Goal: Transaction & Acquisition: Book appointment/travel/reservation

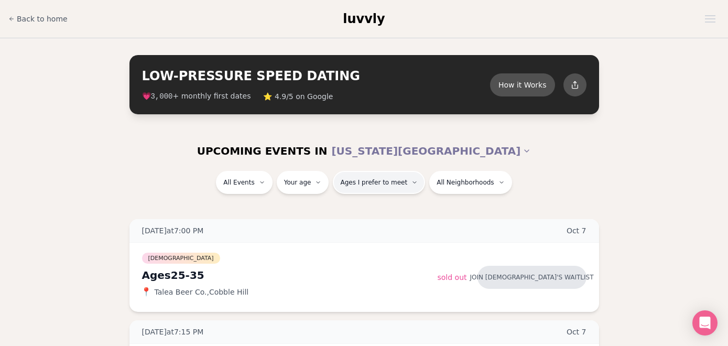
click at [362, 185] on span "Ages I prefer to meet" at bounding box center [373, 182] width 67 height 8
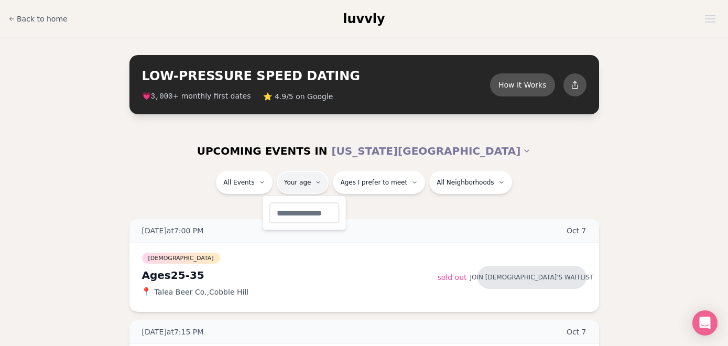
type input "**"
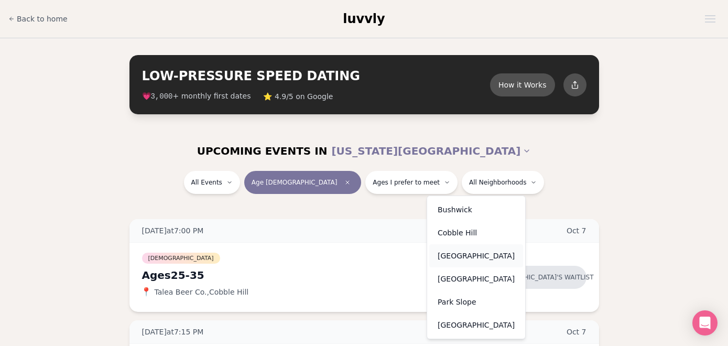
click at [459, 254] on div "[GEOGRAPHIC_DATA]" at bounding box center [476, 255] width 94 height 23
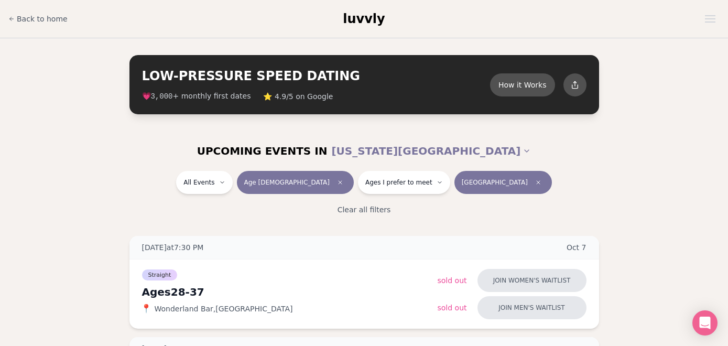
click at [462, 184] on span "[GEOGRAPHIC_DATA]" at bounding box center [495, 182] width 66 height 8
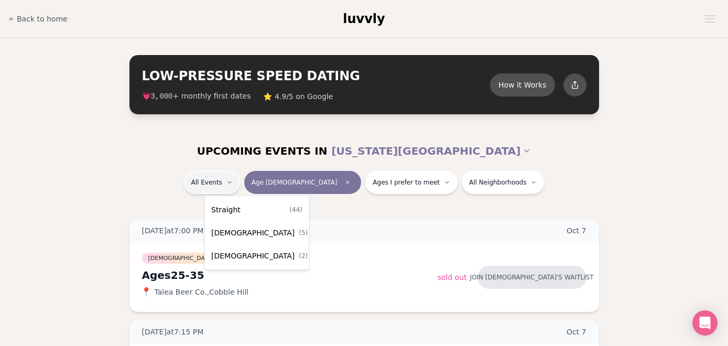
click at [240, 208] on div "Straight ( 44 )" at bounding box center [257, 209] width 100 height 23
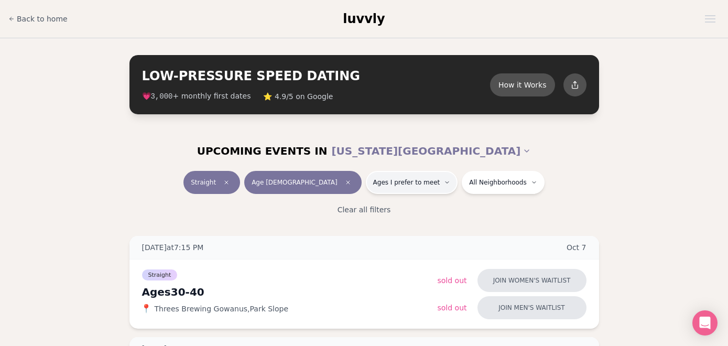
click at [391, 190] on button "Ages I prefer to meet" at bounding box center [412, 182] width 92 height 23
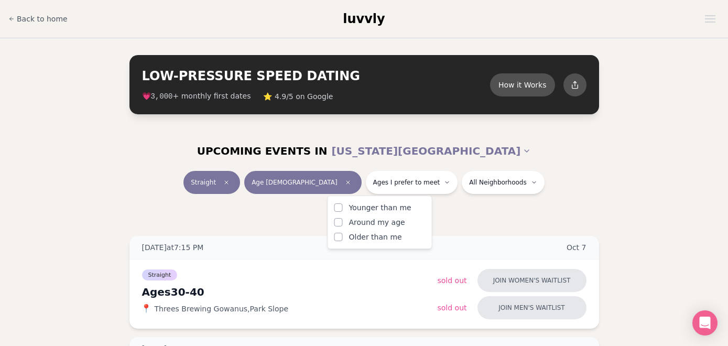
click at [341, 207] on button "Younger than me" at bounding box center [338, 207] width 8 height 8
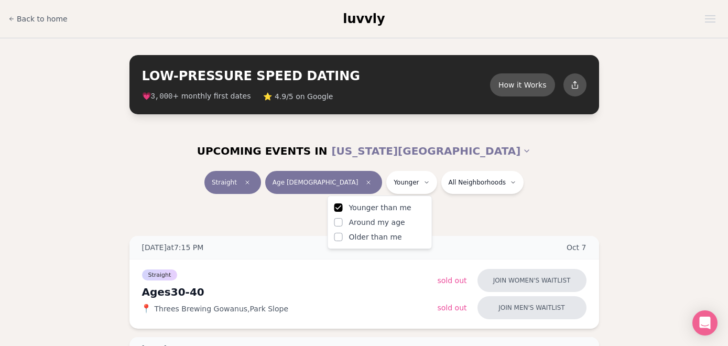
click at [339, 221] on button "Around my age" at bounding box center [338, 222] width 8 height 8
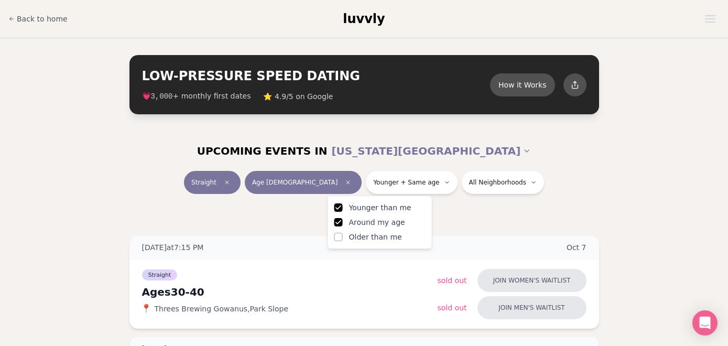
click at [546, 181] on div "Straight Age [DEMOGRAPHIC_DATA] Younger + Same age All Neighborhoods" at bounding box center [364, 184] width 587 height 27
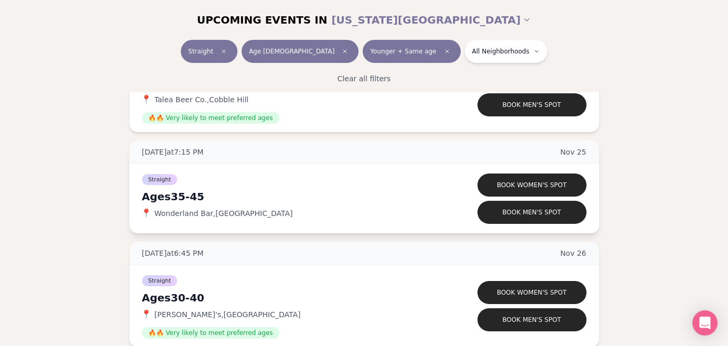
scroll to position [4592, 0]
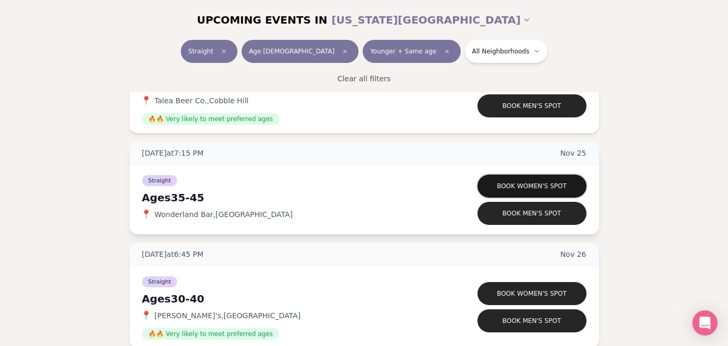
click at [505, 187] on button "Book women's spot" at bounding box center [531, 185] width 109 height 23
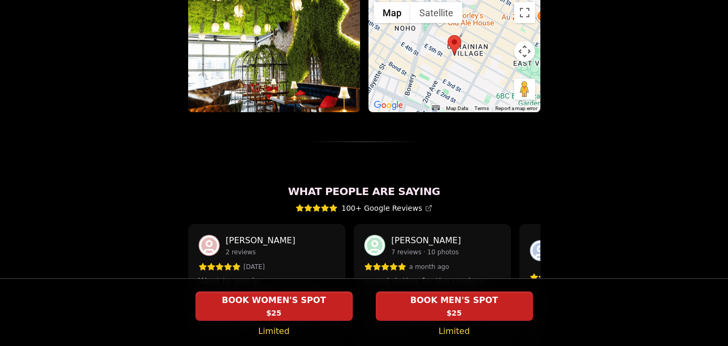
scroll to position [829, 0]
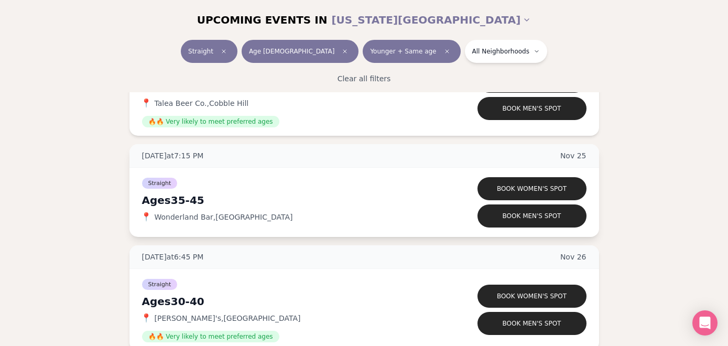
scroll to position [4588, 0]
